Goal: Task Accomplishment & Management: Manage account settings

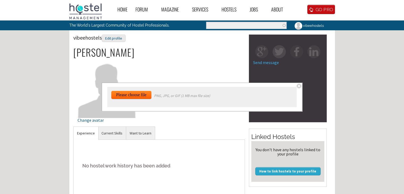
click at [130, 97] on input "file" at bounding box center [134, 165] width 46 height 148
click at [147, 95] on input "file" at bounding box center [134, 165] width 46 height 148
click at [135, 94] on input "file" at bounding box center [134, 165] width 46 height 148
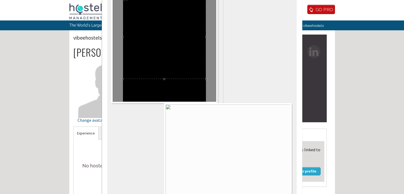
drag, startPoint x: 175, startPoint y: 55, endPoint x: 176, endPoint y: 43, distance: 12.3
click at [176, 43] on div at bounding box center [164, 36] width 83 height 83
drag, startPoint x: 174, startPoint y: 64, endPoint x: 175, endPoint y: 74, distance: 9.9
click at [175, 74] on div at bounding box center [164, 46] width 83 height 83
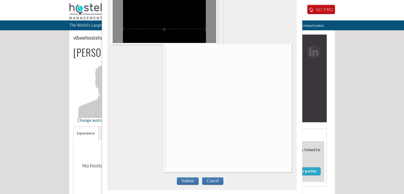
scroll to position [39, 0]
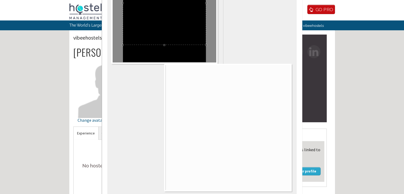
drag, startPoint x: 180, startPoint y: 39, endPoint x: 181, endPoint y: 36, distance: 3.5
click at [181, 36] on div at bounding box center [164, 2] width 83 height 83
drag, startPoint x: 181, startPoint y: 36, endPoint x: 182, endPoint y: 52, distance: 16.5
click at [182, 52] on div at bounding box center [164, 10] width 83 height 83
drag, startPoint x: 193, startPoint y: 51, endPoint x: 198, endPoint y: 75, distance: 24.0
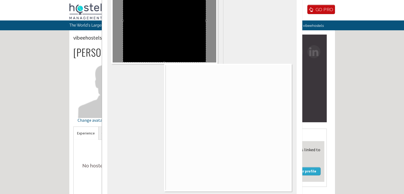
click at [198, 75] on div at bounding box center [201, 74] width 181 height 238
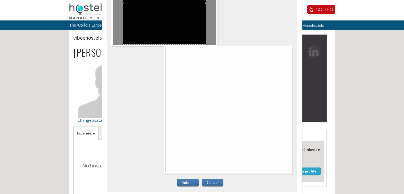
scroll to position [66, 0]
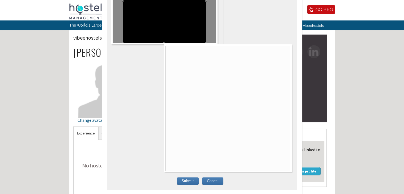
click at [188, 177] on span "Submit" at bounding box center [188, 180] width 22 height 7
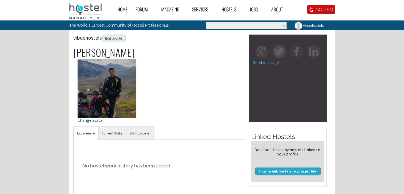
click at [90, 11] on img at bounding box center [85, 11] width 33 height 16
click at [310, 26] on link "vibeehostels" at bounding box center [309, 25] width 36 height 10
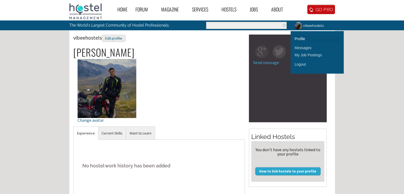
click at [300, 36] on link "Profile" at bounding box center [317, 38] width 45 height 7
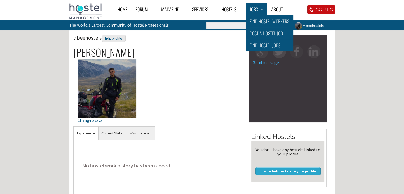
click at [263, 12] on link "Jobs" at bounding box center [257, 9] width 22 height 12
click at [269, 33] on link "Post a Hostel Job" at bounding box center [270, 33] width 48 height 12
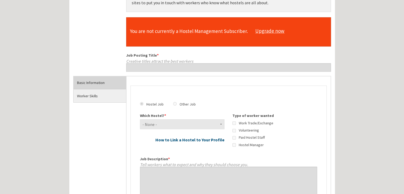
scroll to position [80, 0]
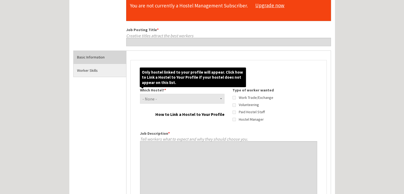
click at [212, 113] on link "How to Link a Hostel to Your Profile" at bounding box center [189, 114] width 69 height 4
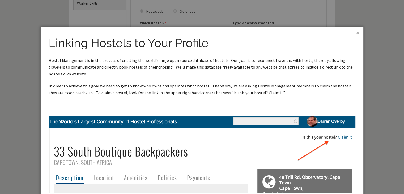
scroll to position [159, 0]
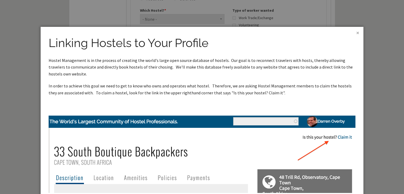
click at [355, 31] on div "Linking Hostels to Your Profile Hostel Management is in the process of creating…" at bounding box center [201, 132] width 323 height 210
click at [361, 32] on div "Linking Hostels to Your Profile Hostel Management is in the process of creating…" at bounding box center [201, 132] width 323 height 210
click at [356, 32] on link "×" at bounding box center [357, 33] width 3 height 6
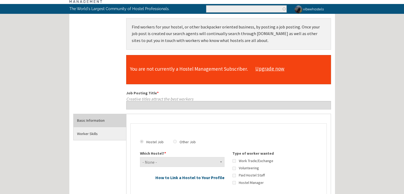
scroll to position [0, 0]
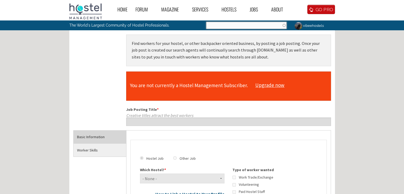
click at [253, 28] on input "Search" at bounding box center [246, 25] width 80 height 7
drag, startPoint x: 238, startPoint y: 25, endPoint x: 219, endPoint y: 24, distance: 19.2
click at [219, 24] on input "sherpas hostel" at bounding box center [246, 25] width 80 height 7
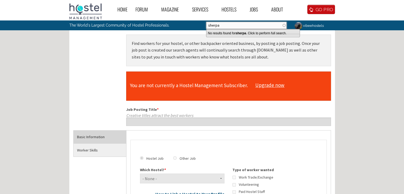
drag, startPoint x: 221, startPoint y: 25, endPoint x: 186, endPoint y: 23, distance: 34.6
click at [187, 23] on div "The World's Largest Community of Hostel Professionals. Search form Search sherp…" at bounding box center [202, 25] width 266 height 10
type input "j"
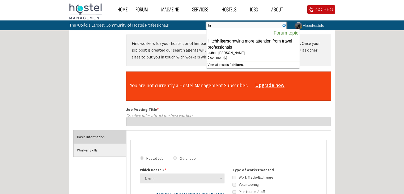
type input "h"
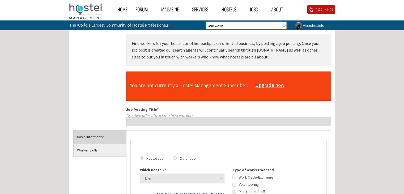
type input "zen zone"
click button "Search" at bounding box center [0, 0] width 0 height 0
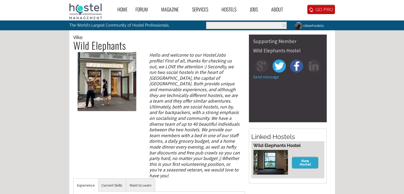
click at [96, 47] on h2 "Wild Elephants" at bounding box center [159, 45] width 172 height 11
click at [109, 48] on h2 "Wild Elephants" at bounding box center [159, 45] width 172 height 11
click at [229, 25] on input "Search" at bounding box center [246, 25] width 80 height 7
type input "ginger monkey"
click button "Search" at bounding box center [0, 0] width 0 height 0
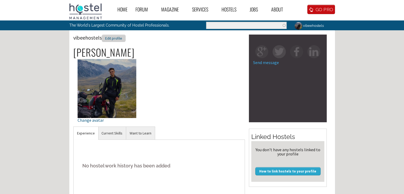
click at [115, 39] on div "Edit profile" at bounding box center [114, 39] width 24 height 8
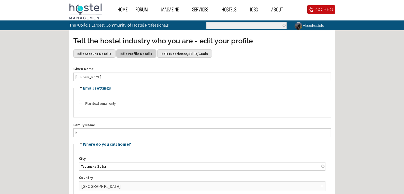
click at [133, 56] on link "Edit Profile Details" at bounding box center [136, 53] width 40 height 8
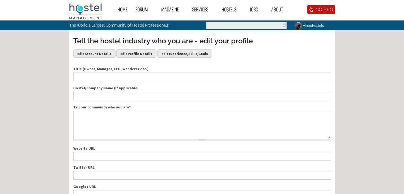
click at [89, 46] on div "Tell the hostel industry who you are - edit your profile Edit Account Details E…" at bounding box center [202, 49] width 258 height 26
click at [91, 49] on div "Tell the hostel industry who you are - edit your profile Edit Account Details E…" at bounding box center [202, 49] width 258 height 26
click at [92, 50] on link "Edit Account Details" at bounding box center [94, 53] width 42 height 8
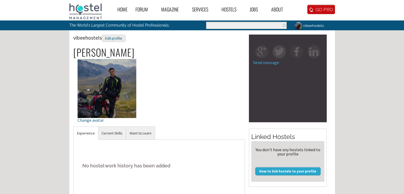
click at [313, 28] on link "vibeehostels" at bounding box center [309, 25] width 36 height 10
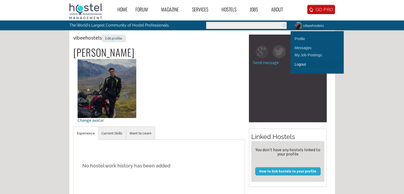
click at [306, 63] on link "Logout" at bounding box center [317, 64] width 45 height 7
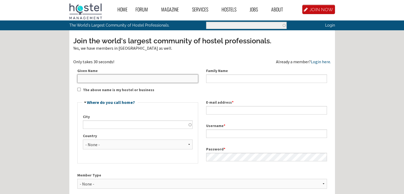
click at [133, 78] on input "Given Name" at bounding box center [137, 78] width 121 height 8
